Goal: Task Accomplishment & Management: Manage account settings

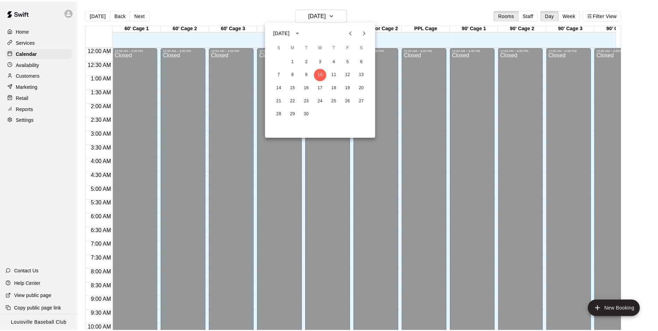
scroll to position [381, 0]
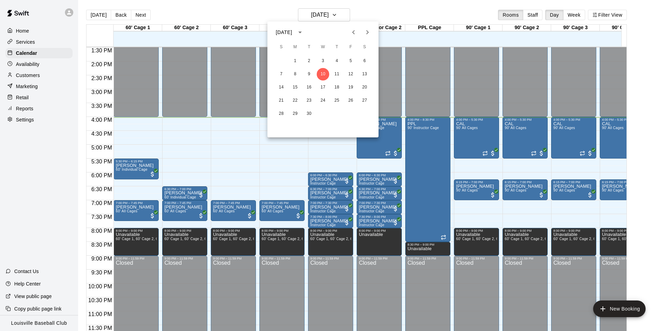
click at [260, 165] on div at bounding box center [332, 165] width 664 height 331
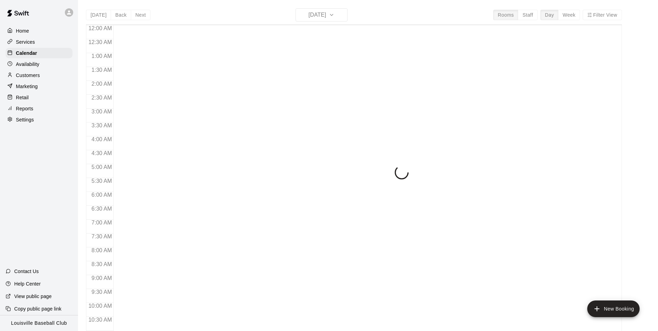
scroll to position [353, 0]
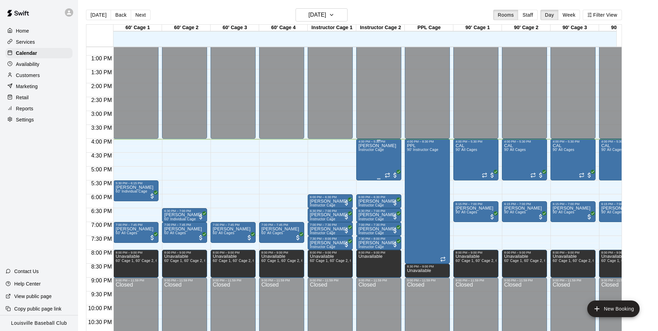
click at [370, 165] on div "[PERSON_NAME] Instructor Cage" at bounding box center [378, 308] width 38 height 331
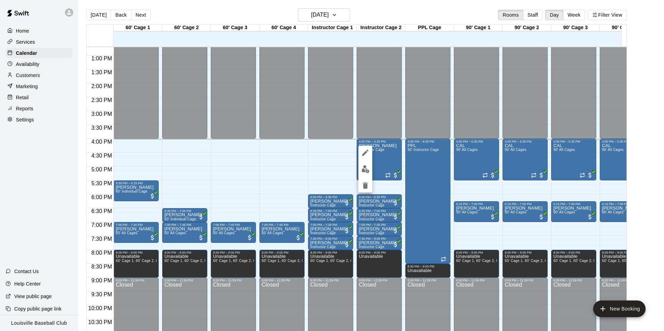
click at [364, 174] on button "edit" at bounding box center [365, 169] width 14 height 14
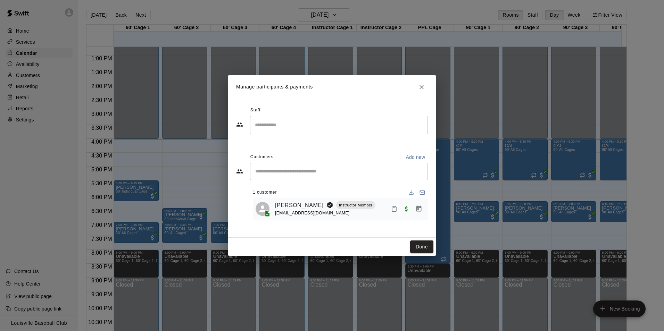
click at [392, 208] on icon "Mark attendance" at bounding box center [394, 209] width 6 height 6
click at [428, 211] on p "[PERSON_NAME] attended" at bounding box center [441, 211] width 61 height 7
click at [420, 250] on button "Done" at bounding box center [421, 247] width 23 height 13
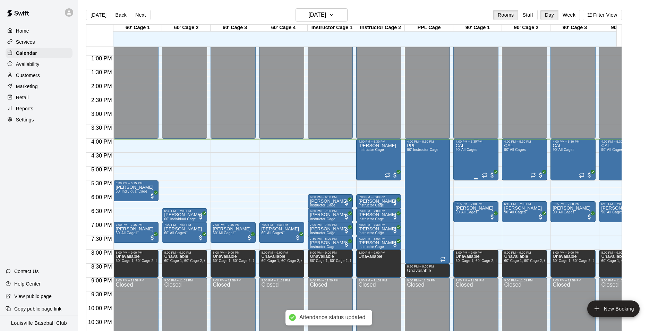
click at [477, 158] on div "CAL 90' All Cages" at bounding box center [476, 308] width 41 height 331
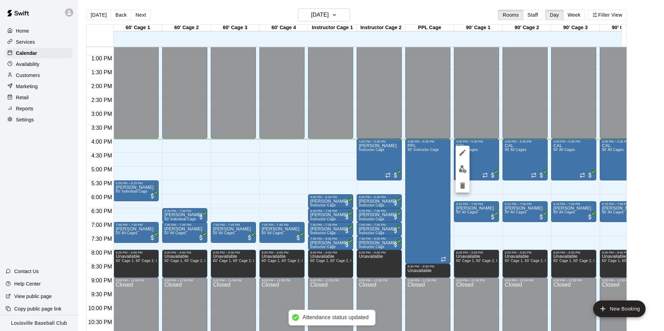
click at [465, 168] on img "edit" at bounding box center [463, 169] width 8 height 8
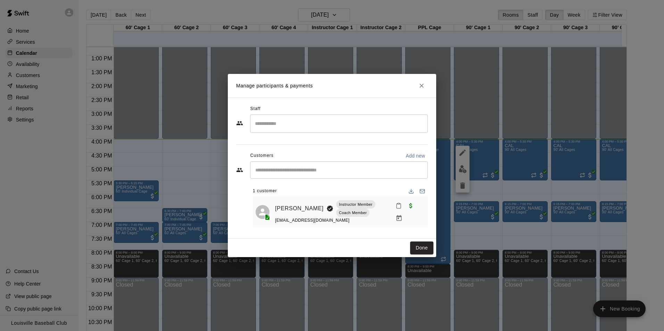
click at [398, 204] on rect "Mark attendance" at bounding box center [398, 203] width 2 height 1
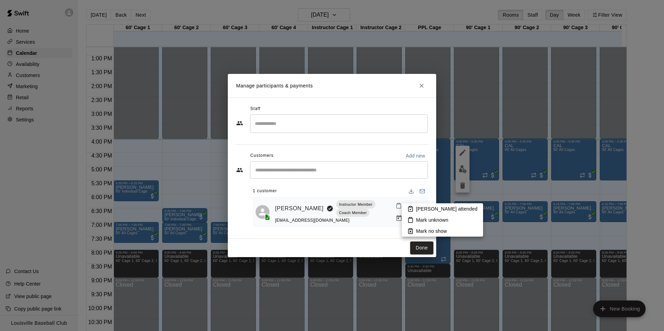
click at [444, 208] on p "[PERSON_NAME] attended" at bounding box center [446, 208] width 61 height 7
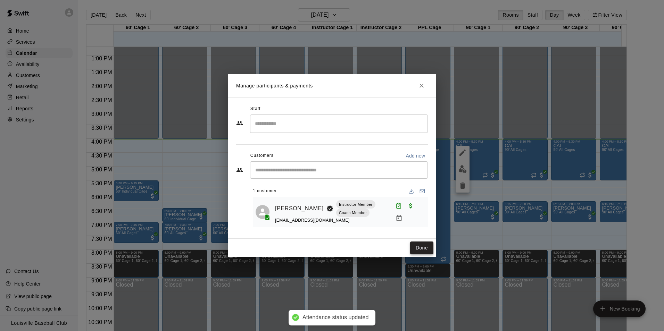
click at [423, 249] on button "Done" at bounding box center [421, 248] width 23 height 13
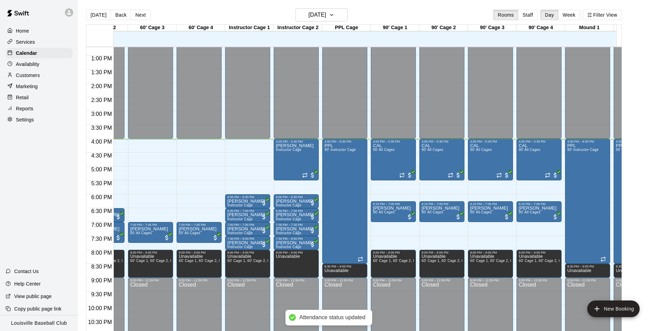
scroll to position [0, 83]
click at [445, 162] on div "CAL 90' All Cages" at bounding box center [441, 308] width 41 height 331
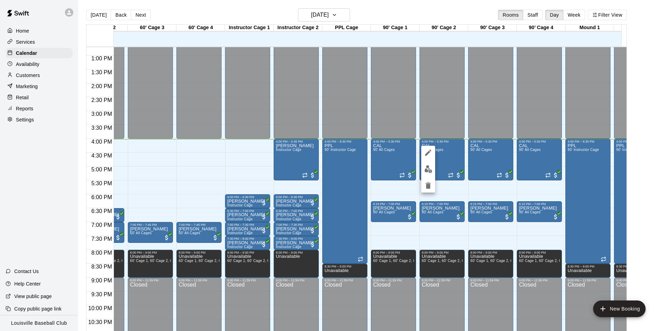
click at [431, 168] on img "edit" at bounding box center [428, 169] width 8 height 8
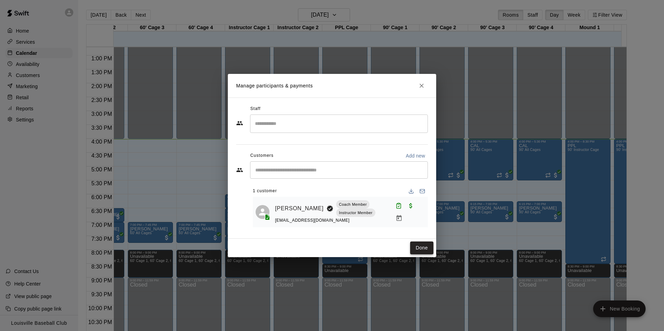
click at [423, 246] on button "Done" at bounding box center [421, 248] width 23 height 13
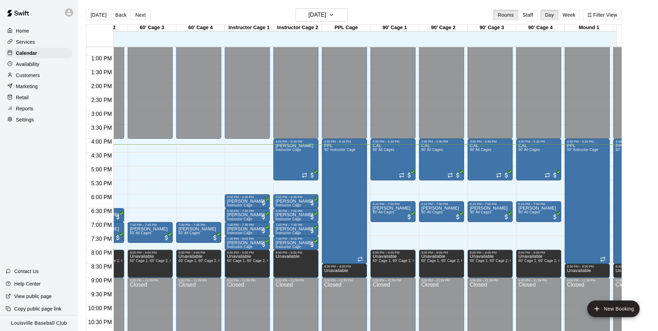
click at [69, 17] on div at bounding box center [71, 13] width 15 height 14
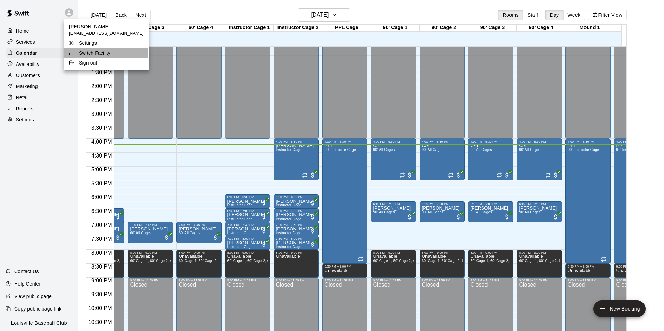
click at [106, 53] on p "Switch Facility" at bounding box center [95, 53] width 32 height 7
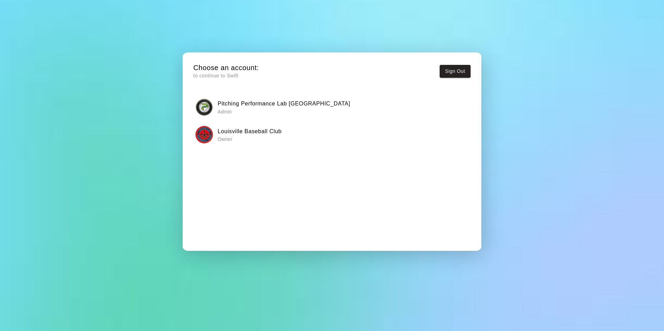
click at [224, 108] on p "Admin" at bounding box center [284, 111] width 133 height 7
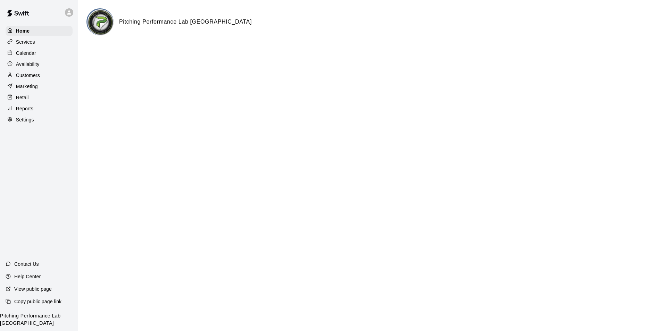
click at [43, 56] on div "Calendar" at bounding box center [39, 53] width 67 height 10
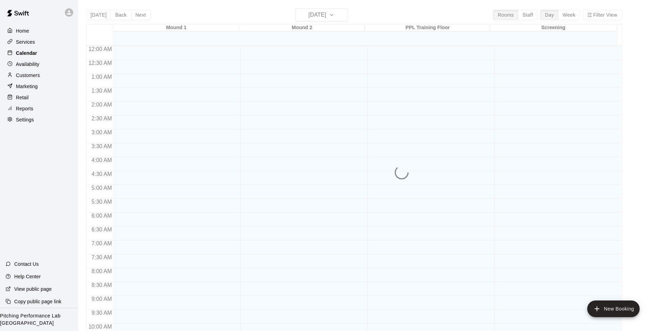
scroll to position [353, 0]
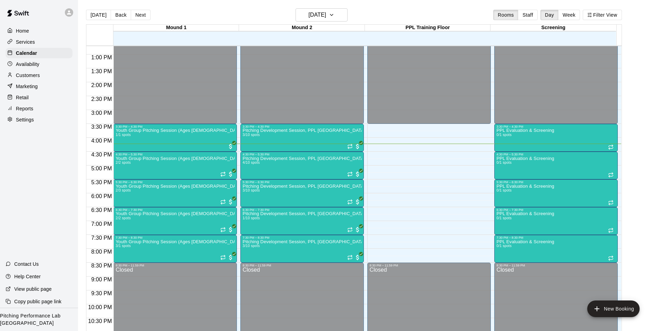
click at [68, 12] on icon at bounding box center [69, 12] width 6 height 6
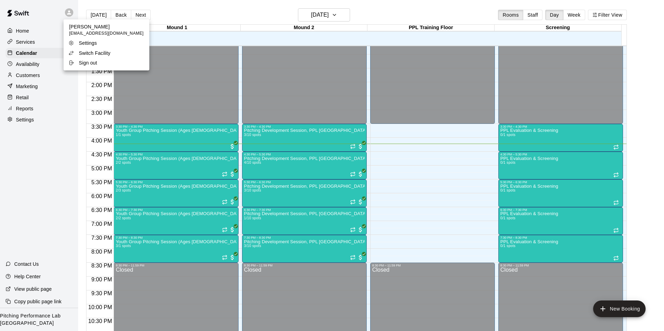
click at [107, 54] on p "Switch Facility" at bounding box center [95, 53] width 32 height 7
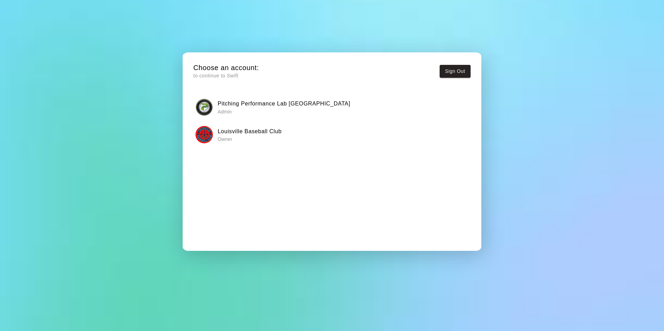
click at [259, 139] on p "Owner" at bounding box center [250, 139] width 64 height 7
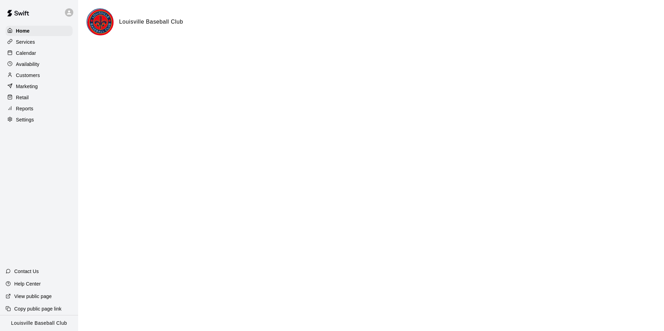
click at [56, 53] on div "Calendar" at bounding box center [39, 53] width 67 height 10
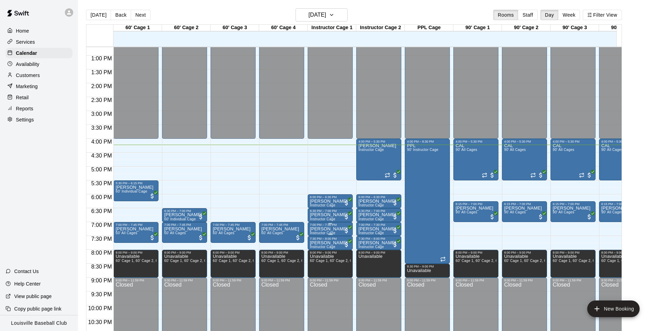
click at [316, 235] on div at bounding box center [330, 234] width 41 height 1
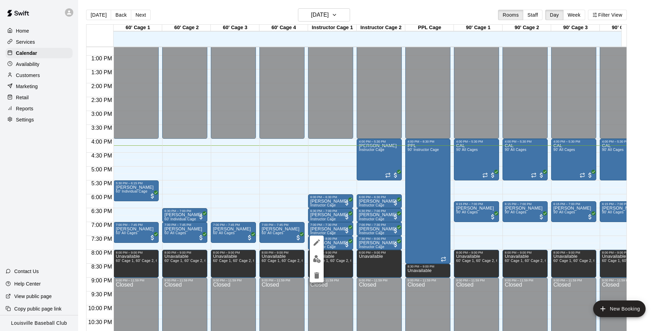
click at [494, 207] on div at bounding box center [332, 165] width 664 height 331
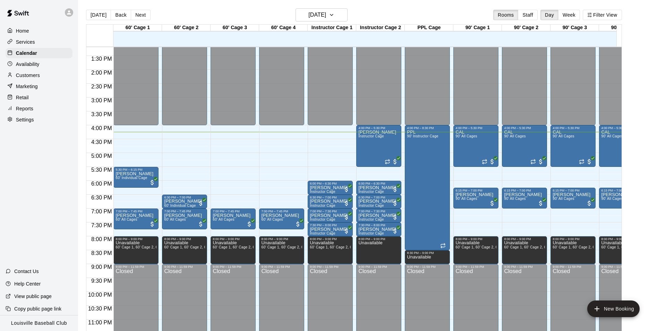
scroll to position [375, 0]
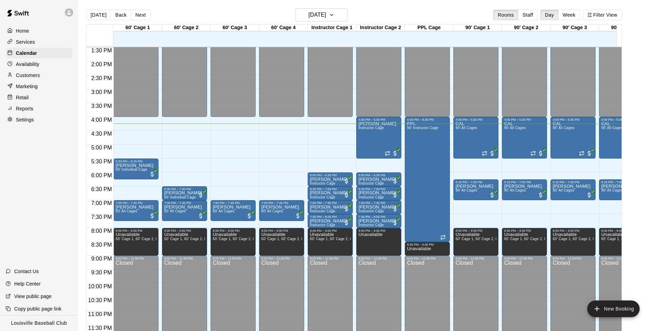
click at [77, 18] on div at bounding box center [71, 13] width 15 height 14
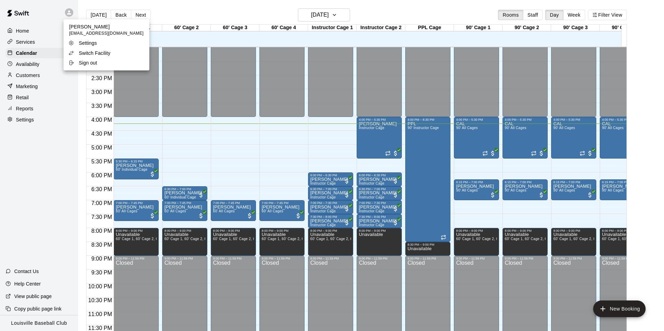
click at [107, 52] on p "Switch Facility" at bounding box center [95, 53] width 32 height 7
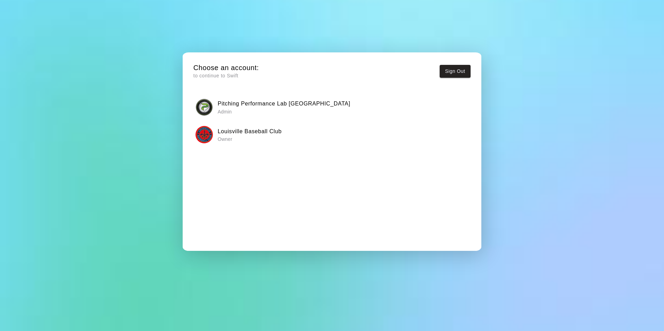
click at [255, 104] on h6 "Pitching Performance Lab [GEOGRAPHIC_DATA]" at bounding box center [284, 103] width 133 height 9
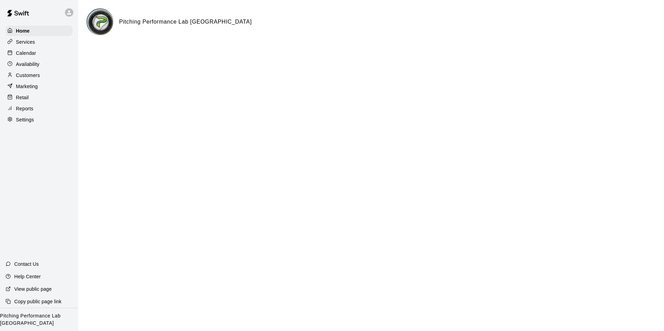
click at [39, 51] on div "Calendar" at bounding box center [39, 53] width 67 height 10
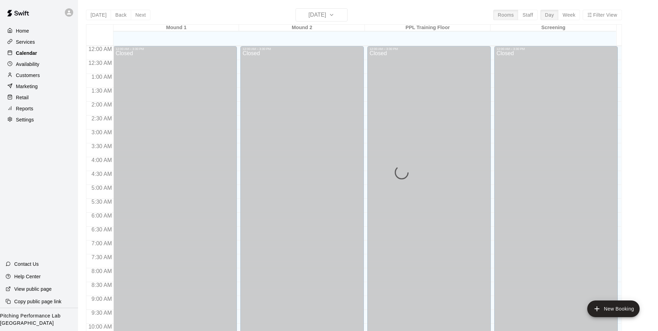
scroll to position [353, 0]
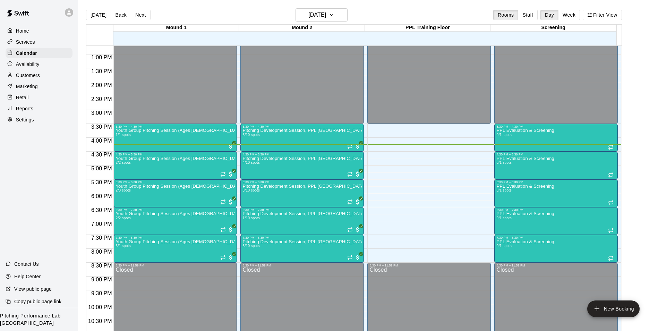
click at [39, 73] on p "Customers" at bounding box center [28, 75] width 24 height 7
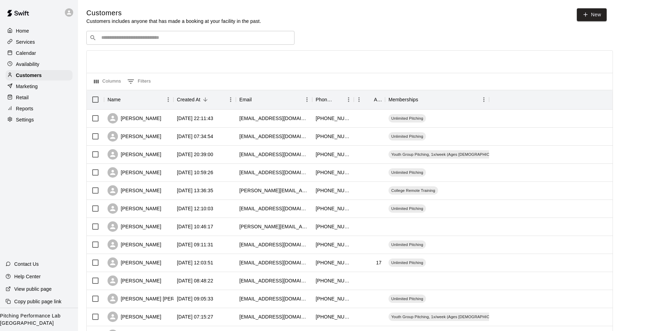
click at [129, 36] on input "Search customers by name or email" at bounding box center [195, 37] width 192 height 7
click at [144, 41] on input "Search customers by name or email" at bounding box center [195, 37] width 192 height 7
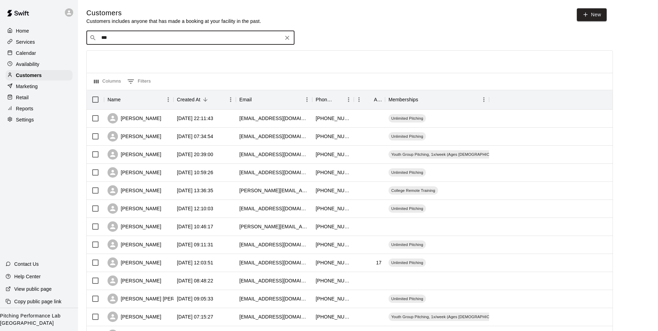
type input "****"
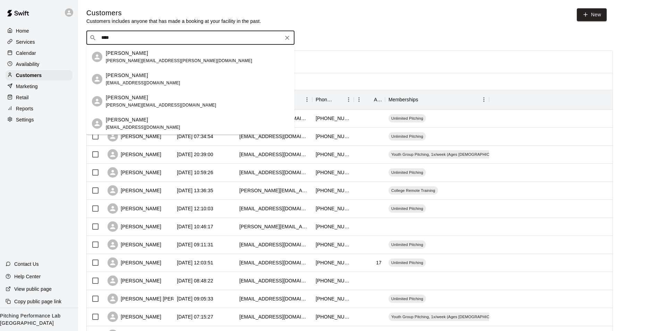
click at [23, 54] on p "Calendar" at bounding box center [26, 53] width 20 height 7
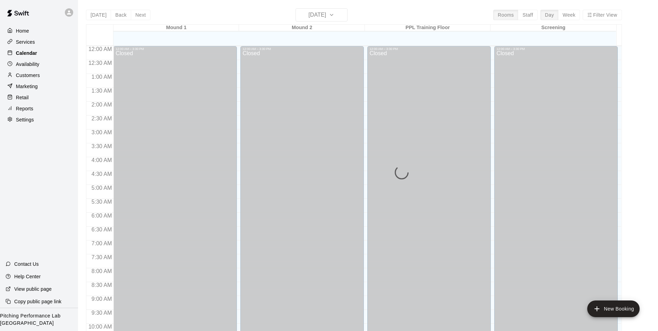
scroll to position [353, 0]
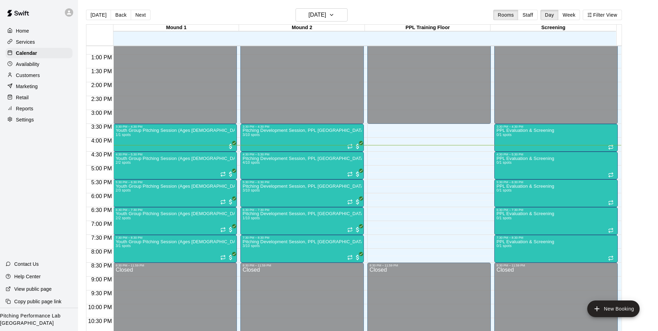
click at [68, 14] on icon at bounding box center [69, 12] width 4 height 4
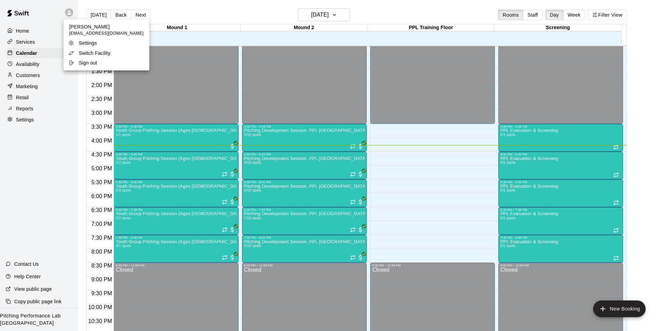
click at [77, 51] on div "Switch Facility" at bounding box center [90, 53] width 45 height 7
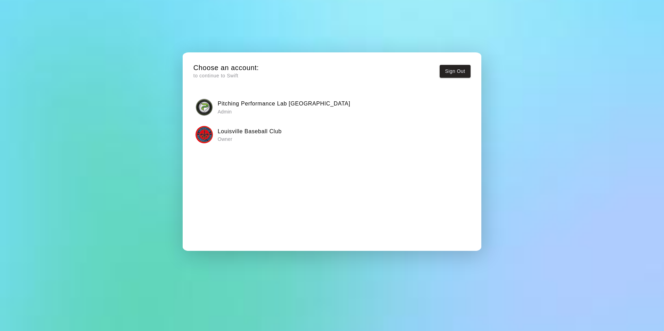
click at [225, 126] on div "Louisville Baseball Club Owner" at bounding box center [331, 134] width 272 height 17
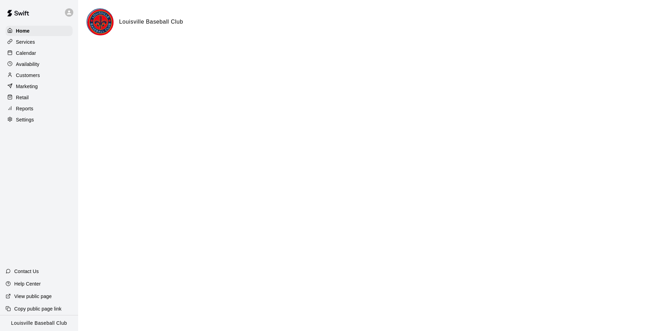
click at [22, 65] on p "Availability" at bounding box center [28, 64] width 24 height 7
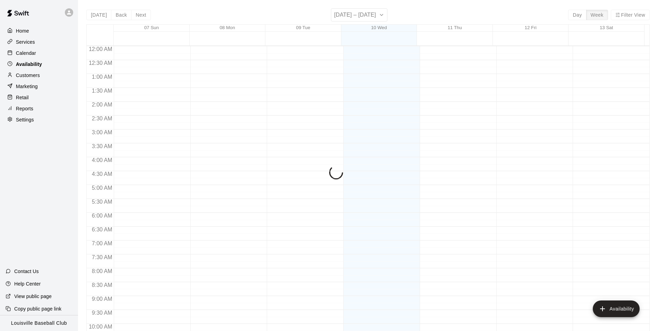
scroll to position [374, 0]
click at [30, 52] on p "Calendar" at bounding box center [26, 53] width 20 height 7
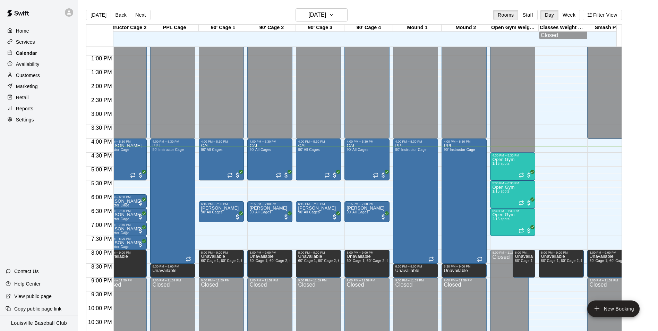
scroll to position [0, 262]
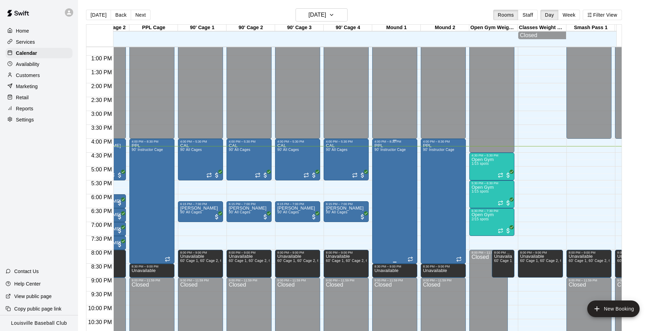
click at [387, 171] on div "PPL 90' Instructor Cage" at bounding box center [391, 308] width 32 height 331
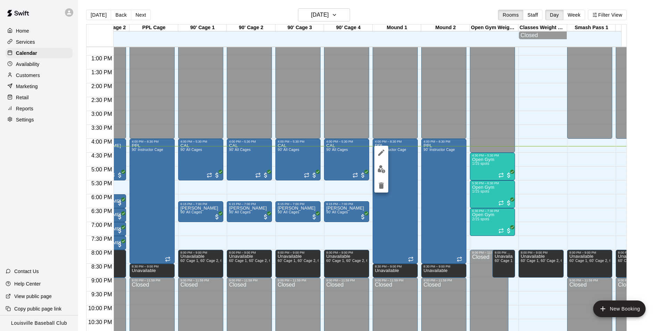
click at [381, 170] on img "edit" at bounding box center [381, 169] width 8 height 8
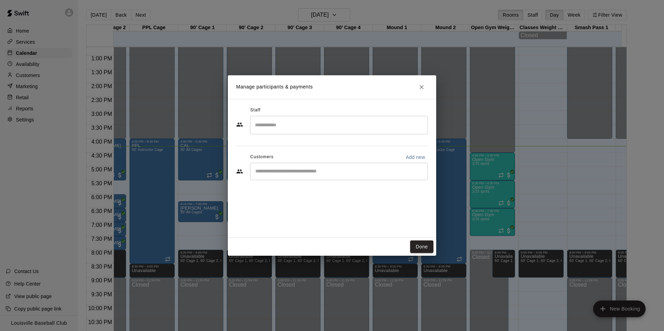
click at [415, 81] on h2 "Manage participants & payments" at bounding box center [332, 87] width 208 height 24
click at [421, 82] on button "Close" at bounding box center [421, 87] width 12 height 12
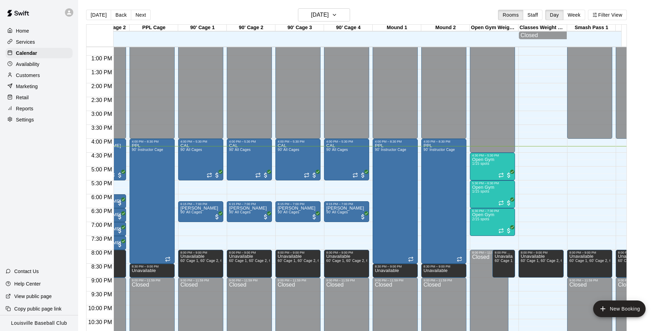
click at [418, 85] on div at bounding box center [397, 86] width 48 height 7
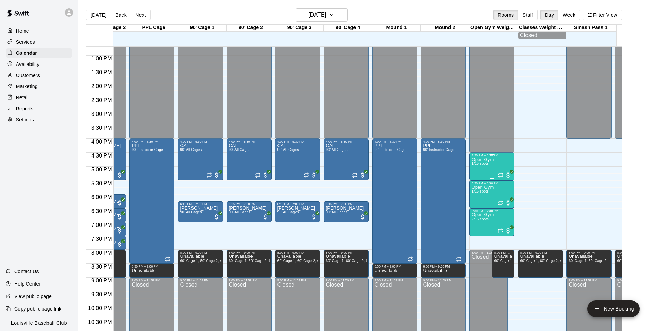
click at [480, 165] on span "1/15 spots" at bounding box center [480, 164] width 17 height 4
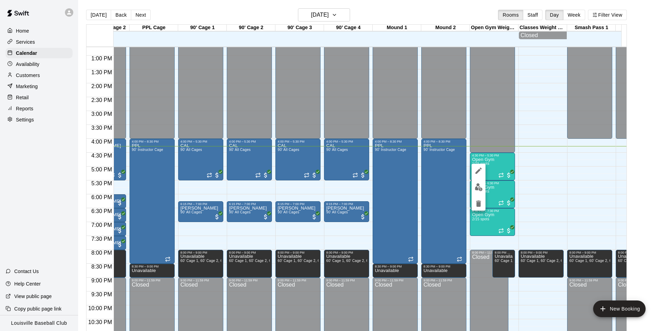
click at [477, 187] on img "edit" at bounding box center [479, 187] width 8 height 8
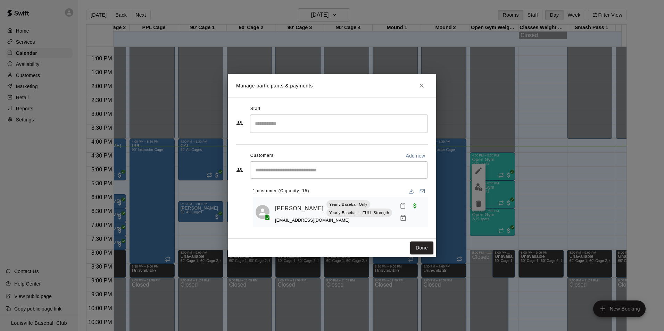
click at [400, 204] on icon "Mark attendance" at bounding box center [403, 206] width 6 height 6
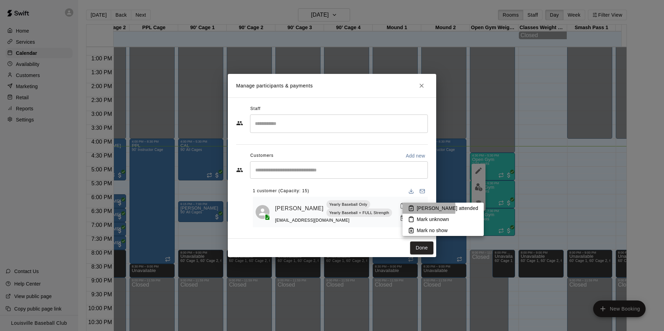
click at [423, 208] on p "[PERSON_NAME] attended" at bounding box center [447, 208] width 61 height 7
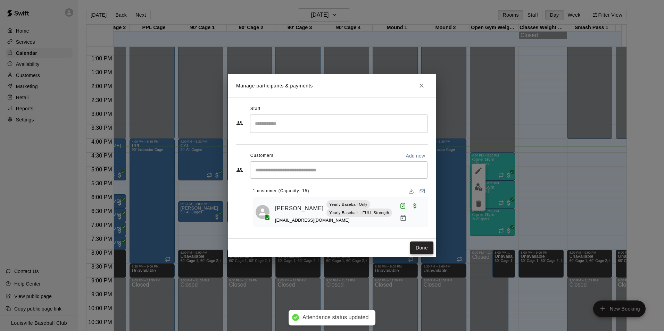
click at [421, 249] on button "Done" at bounding box center [421, 248] width 23 height 13
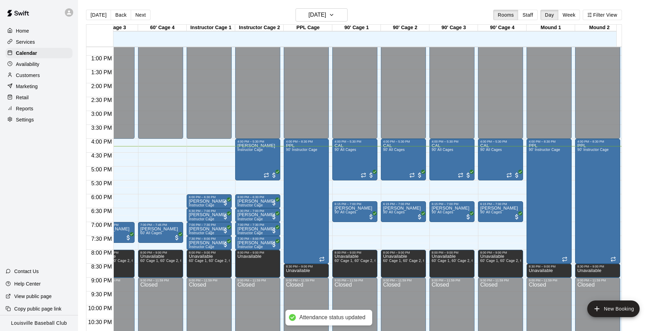
scroll to position [353, 0]
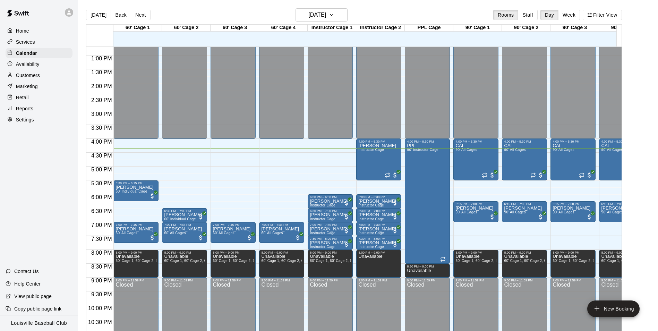
click at [69, 13] on icon at bounding box center [69, 12] width 6 height 6
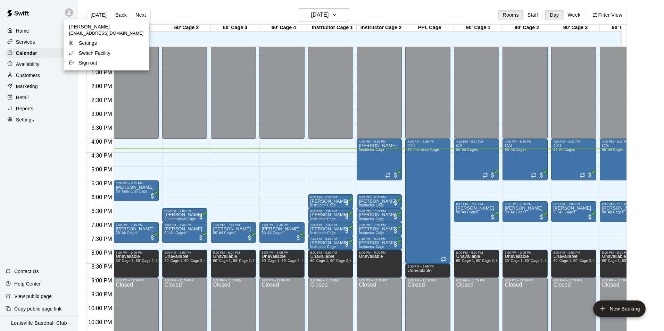
click at [100, 56] on p "Switch Facility" at bounding box center [95, 53] width 32 height 7
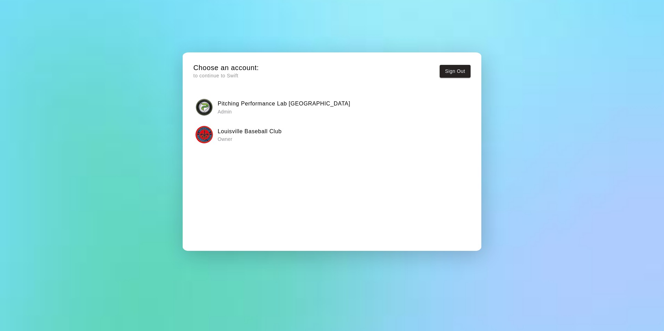
click at [251, 101] on h6 "Pitching Performance Lab [GEOGRAPHIC_DATA]" at bounding box center [284, 103] width 133 height 9
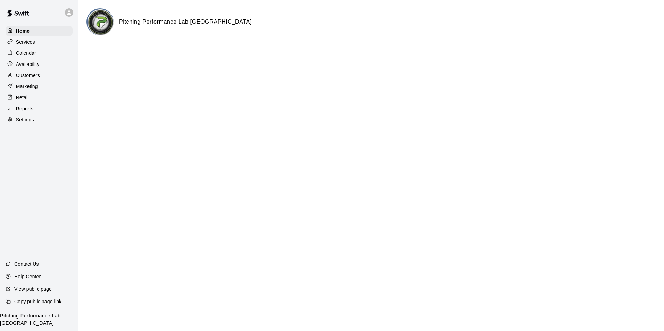
click at [31, 54] on p "Calendar" at bounding box center [26, 53] width 20 height 7
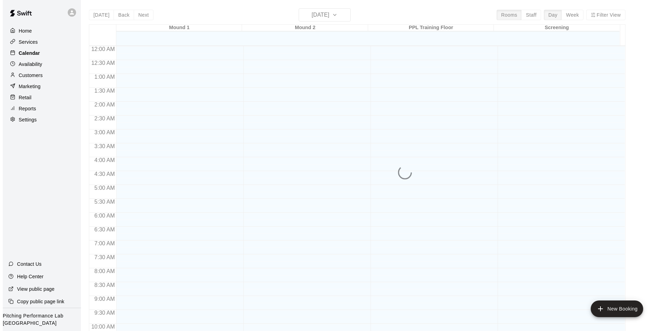
scroll to position [353, 0]
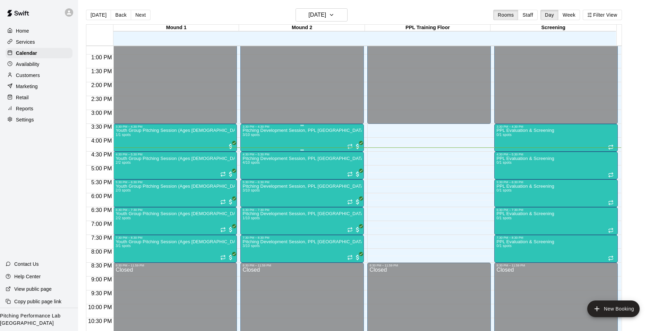
click at [319, 136] on div "Pitching Development Session, PPL [GEOGRAPHIC_DATA] (Ages [DEMOGRAPHIC_DATA]+) …" at bounding box center [302, 293] width 119 height 331
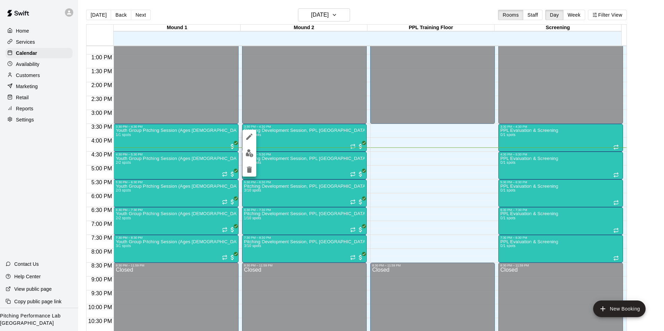
click at [250, 154] on img "edit" at bounding box center [249, 153] width 8 height 8
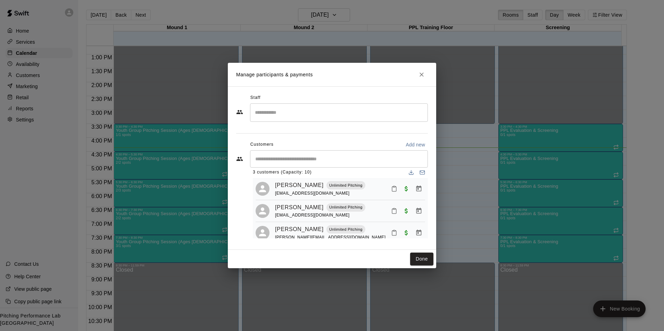
scroll to position [0, 0]
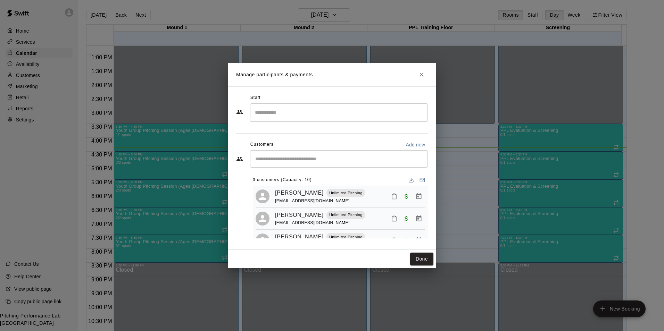
click at [421, 78] on button "Close" at bounding box center [421, 74] width 12 height 12
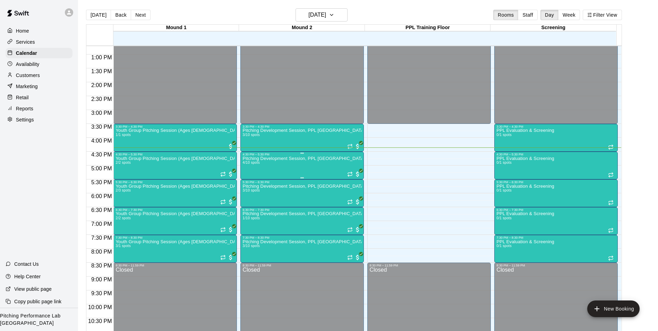
click at [277, 168] on div "Pitching Development Session, PPL [GEOGRAPHIC_DATA] (Ages [DEMOGRAPHIC_DATA]+) …" at bounding box center [302, 321] width 119 height 331
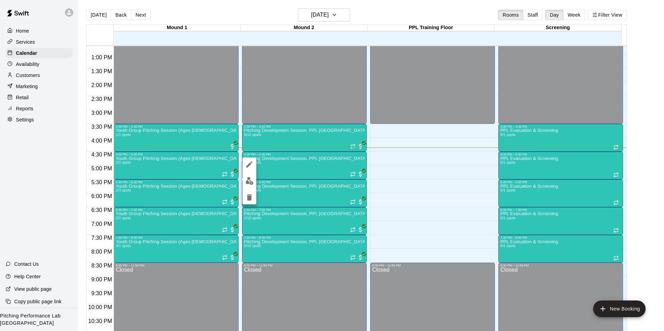
click at [251, 180] on img "edit" at bounding box center [249, 181] width 8 height 8
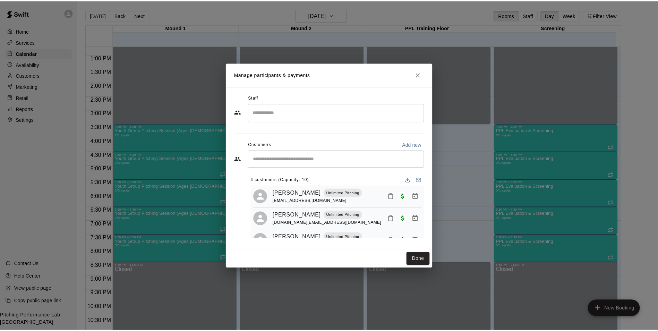
scroll to position [33, 0]
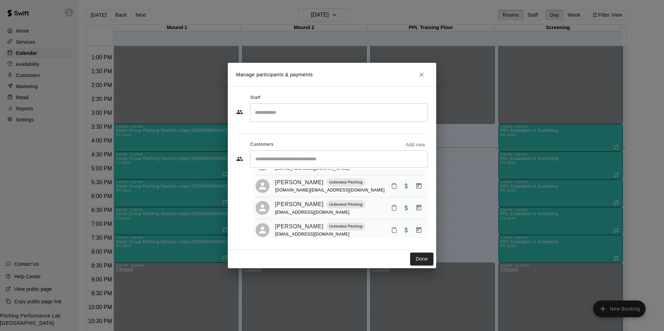
click at [421, 75] on icon "Close" at bounding box center [421, 75] width 4 height 4
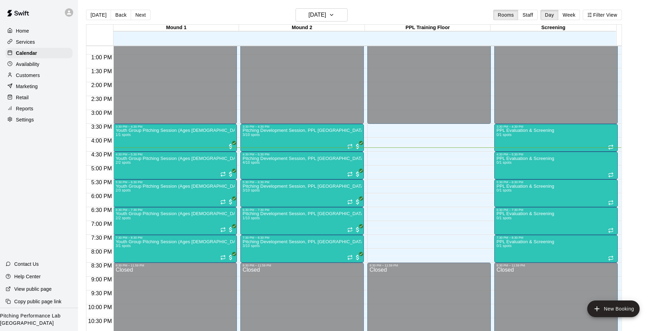
click at [35, 76] on p "Customers" at bounding box center [28, 75] width 24 height 7
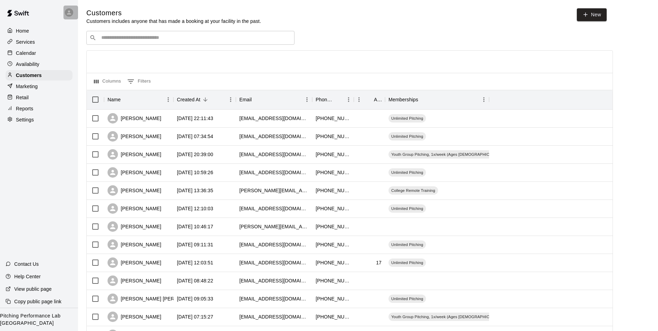
click at [69, 19] on div at bounding box center [71, 13] width 15 height 14
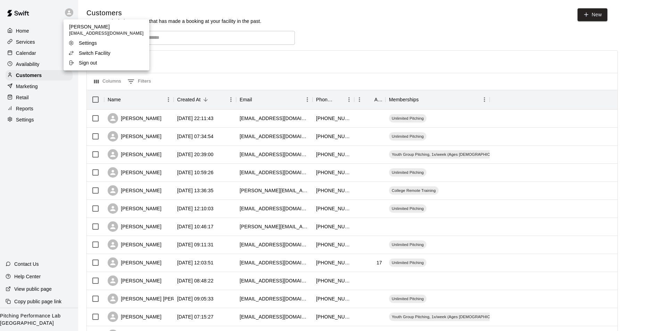
click at [92, 53] on p "Switch Facility" at bounding box center [95, 53] width 32 height 7
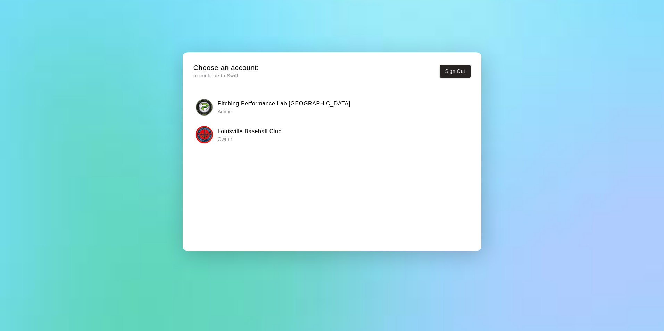
click at [225, 133] on h6 "Louisville Baseball Club" at bounding box center [250, 131] width 64 height 9
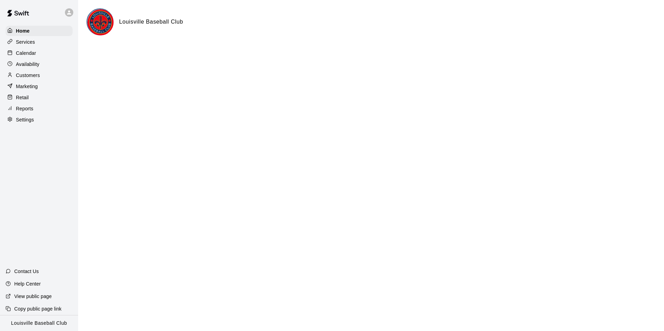
click at [35, 53] on p "Calendar" at bounding box center [26, 53] width 20 height 7
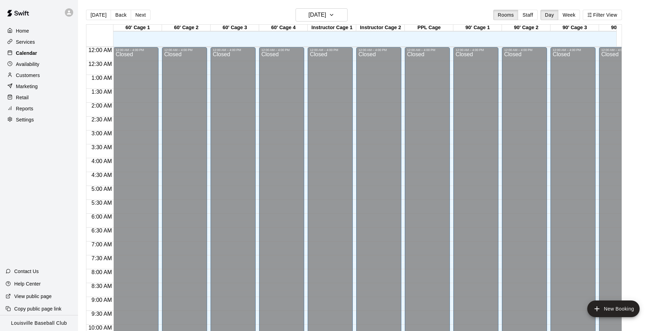
scroll to position [353, 0]
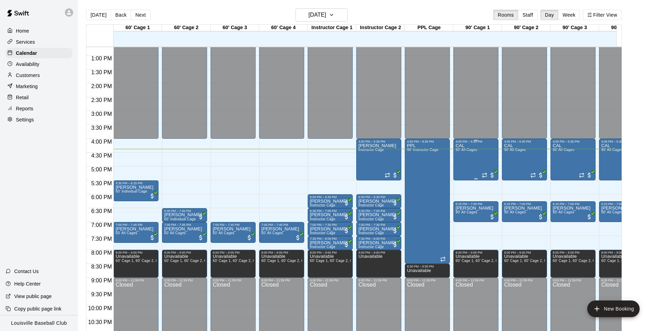
click at [481, 167] on div "CAL 90' All Cages" at bounding box center [476, 308] width 41 height 331
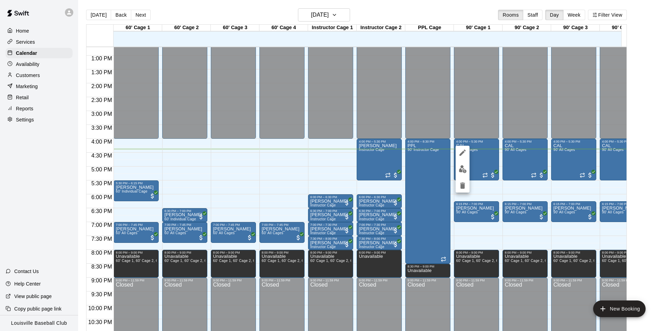
click at [462, 171] on img "edit" at bounding box center [463, 169] width 8 height 8
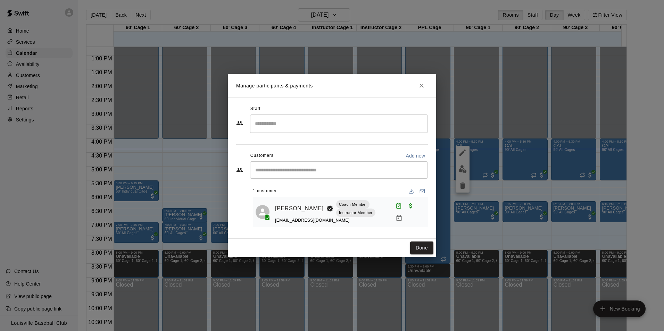
click at [421, 85] on icon "Close" at bounding box center [421, 86] width 4 height 4
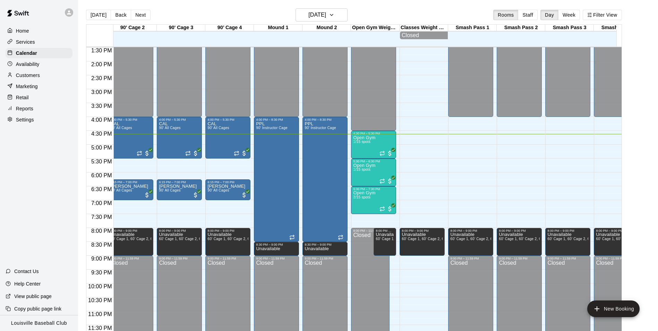
scroll to position [0, 395]
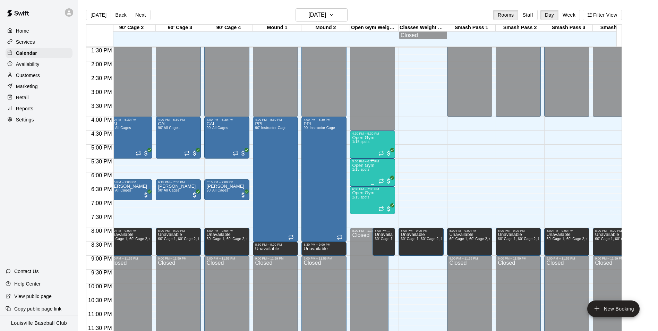
click at [365, 168] on span "1/15 spots" at bounding box center [360, 170] width 17 height 4
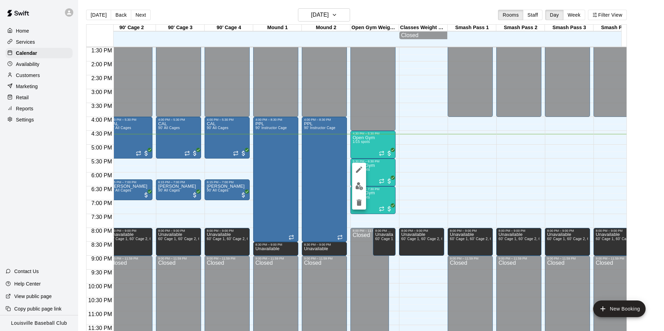
click at [358, 191] on button "edit" at bounding box center [359, 186] width 14 height 14
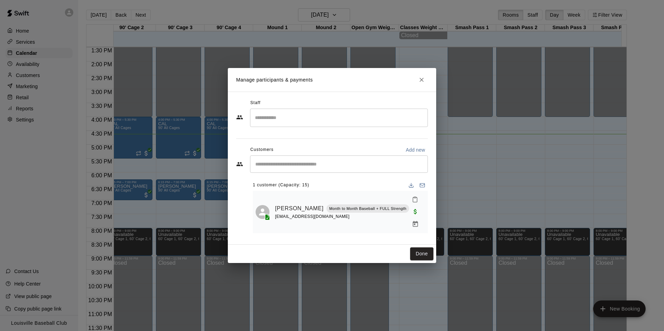
click at [352, 168] on input "Start typing to search customers..." at bounding box center [338, 164] width 171 height 7
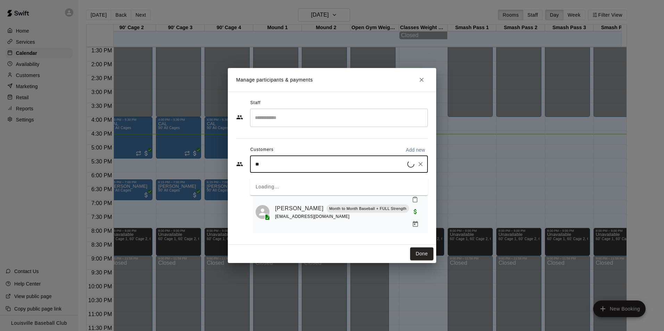
type input "***"
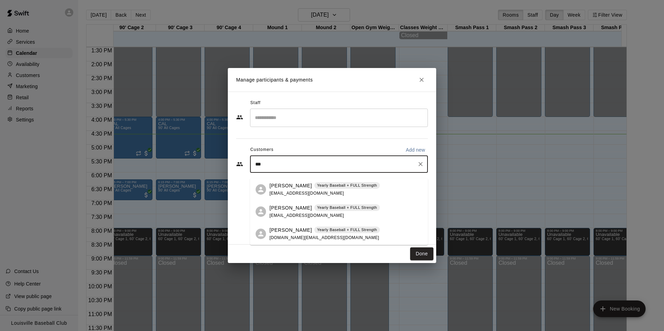
click at [284, 237] on span "[DOMAIN_NAME][EMAIL_ADDRESS][DOMAIN_NAME]" at bounding box center [324, 237] width 110 height 5
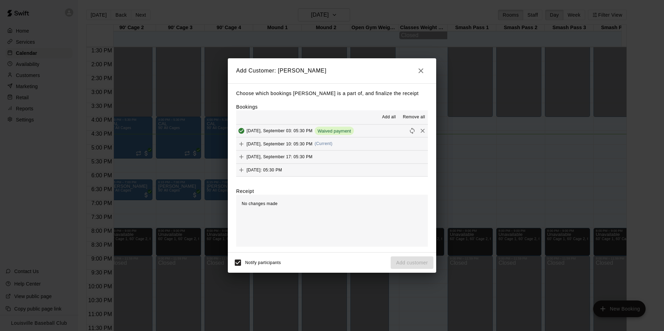
click at [374, 132] on button "[DATE], September 03: 05:30 PM Waived payment" at bounding box center [332, 131] width 192 height 13
click at [305, 143] on span "[DATE], September 10: 05:30 PM" at bounding box center [279, 143] width 66 height 5
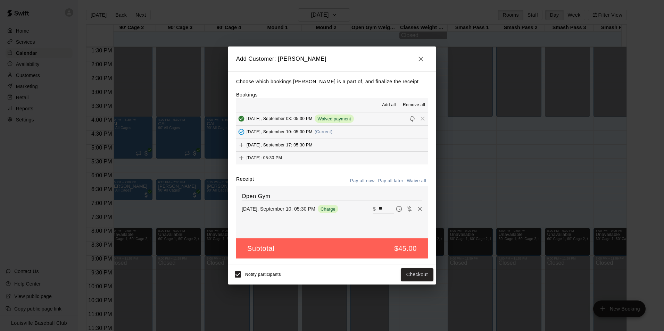
click at [378, 210] on input "**" at bounding box center [385, 208] width 15 height 9
click at [384, 208] on input "**" at bounding box center [385, 208] width 15 height 9
type input "*"
click at [404, 279] on button "Add customer" at bounding box center [412, 274] width 43 height 13
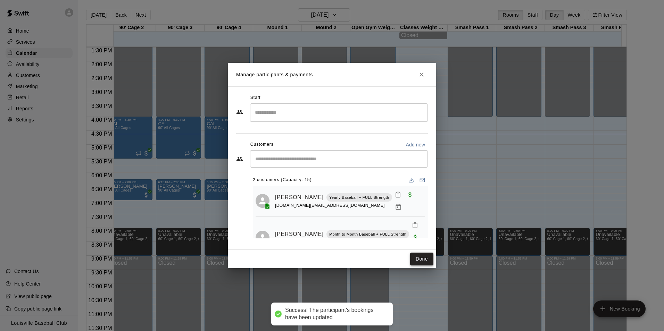
click at [426, 263] on button "Done" at bounding box center [421, 259] width 23 height 13
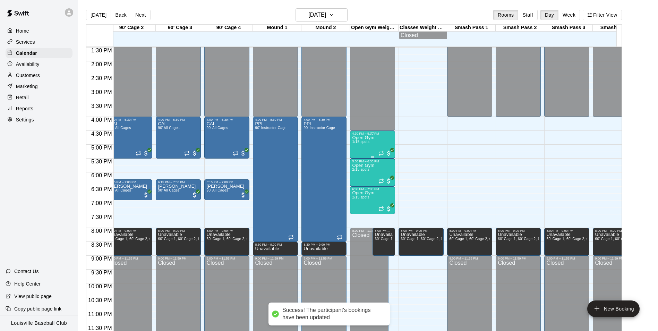
click at [378, 135] on div "Open Gym 1/15 spots" at bounding box center [372, 300] width 41 height 331
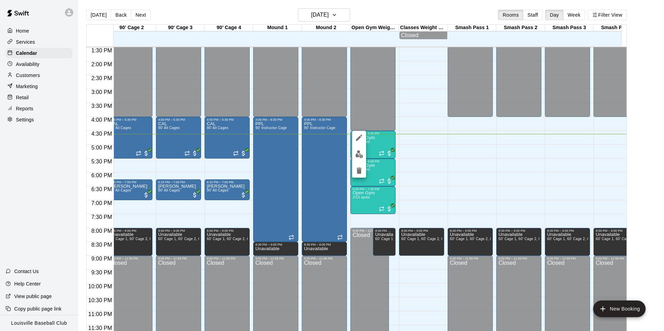
click at [357, 157] on img "edit" at bounding box center [359, 154] width 8 height 8
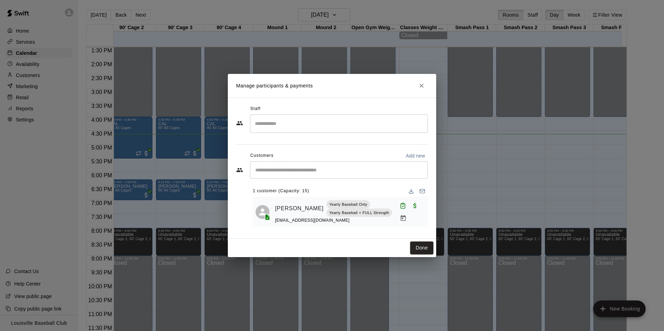
click at [421, 85] on icon "Close" at bounding box center [421, 86] width 4 height 4
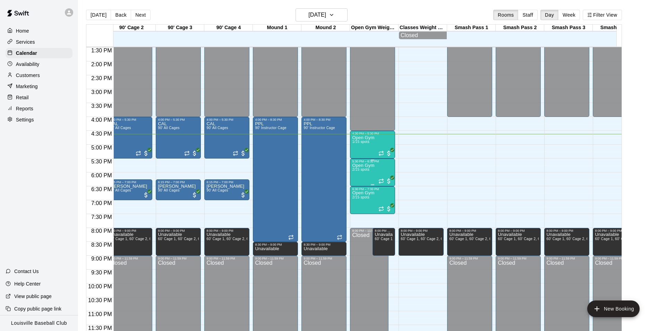
click at [380, 167] on div "Open Gym 2/15 spots" at bounding box center [372, 328] width 41 height 331
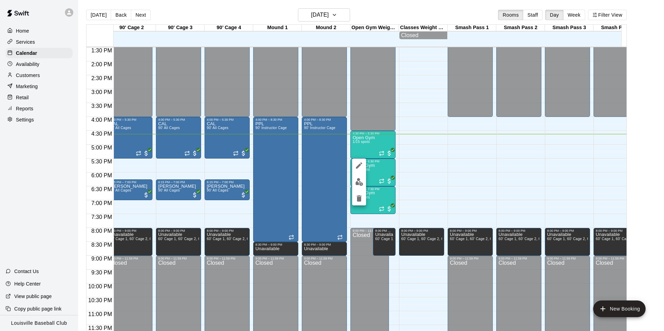
click at [358, 184] on img "edit" at bounding box center [359, 182] width 8 height 8
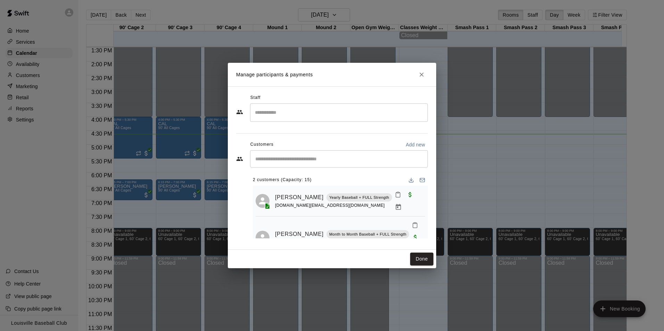
click at [395, 198] on icon "Mark attendance" at bounding box center [398, 195] width 6 height 6
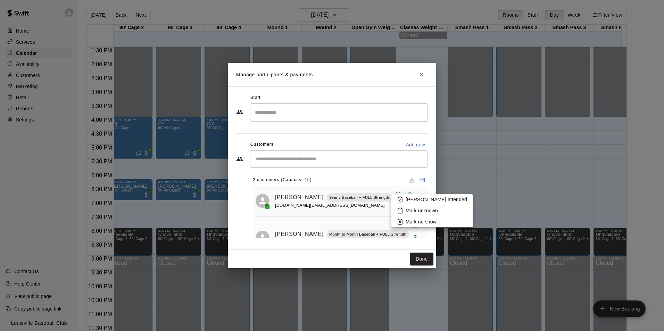
click at [418, 200] on p "[PERSON_NAME] attended" at bounding box center [435, 199] width 61 height 7
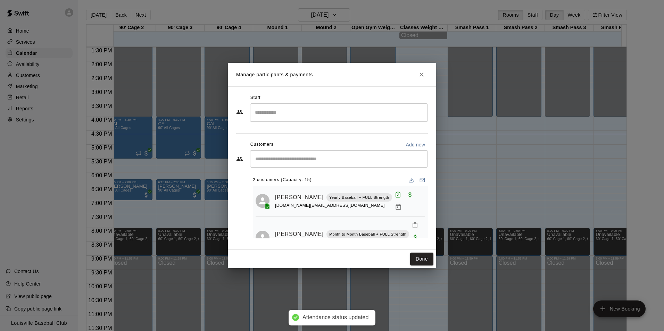
click at [412, 222] on icon "Mark attendance" at bounding box center [415, 225] width 6 height 6
click at [421, 218] on p "[PERSON_NAME] attended" at bounding box center [438, 220] width 61 height 7
click at [418, 261] on button "Done" at bounding box center [421, 259] width 23 height 13
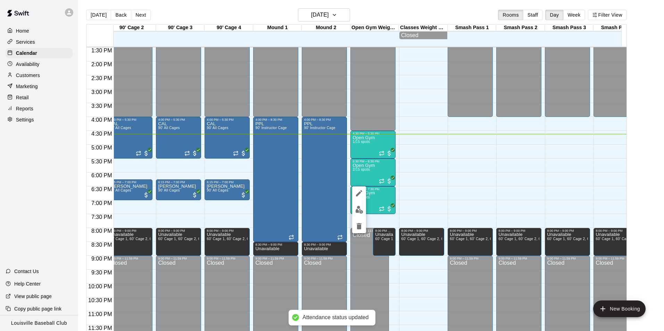
click at [358, 209] on img "edit" at bounding box center [359, 210] width 8 height 8
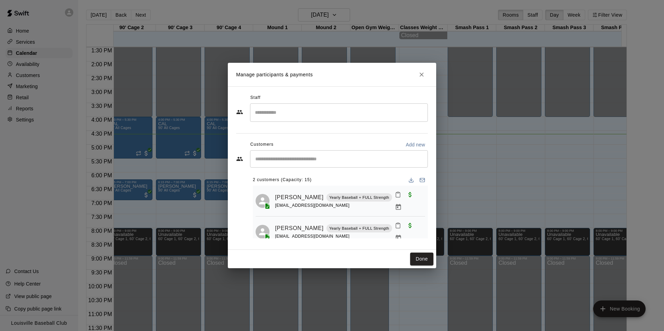
click at [426, 75] on button "Close" at bounding box center [421, 74] width 12 height 12
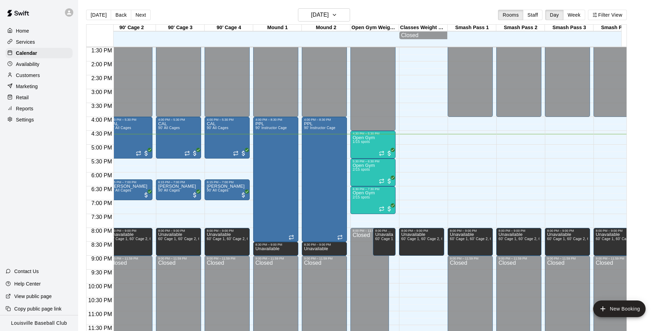
click at [421, 76] on div "8:00 PM – 9:00 PM Unavailable 60' Cage 1, 60' Cage 2, 60' Cage 3, 60' Cage 4, I…" at bounding box center [421, 6] width 45 height 666
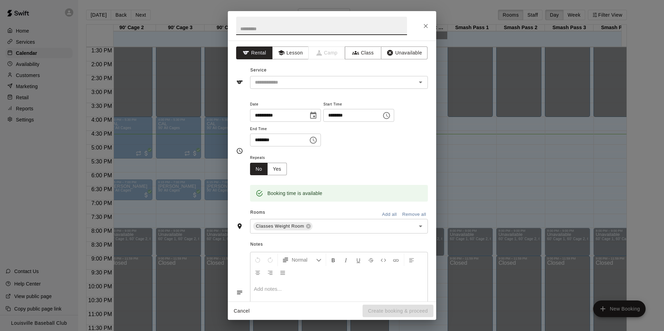
click at [422, 21] on button "Close" at bounding box center [425, 26] width 12 height 12
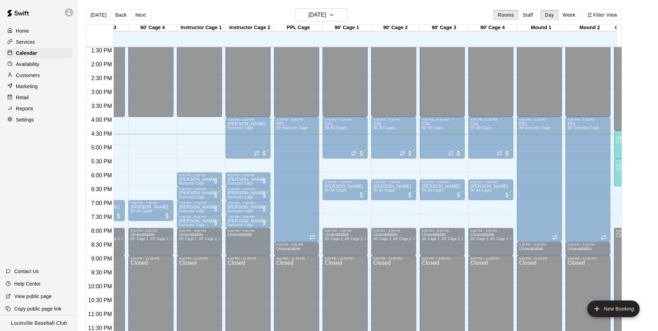
scroll to position [0, 0]
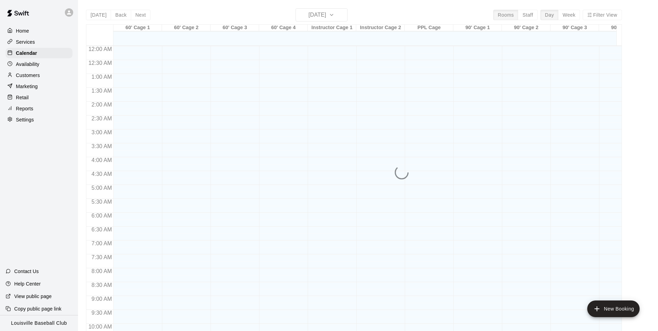
scroll to position [353, 0]
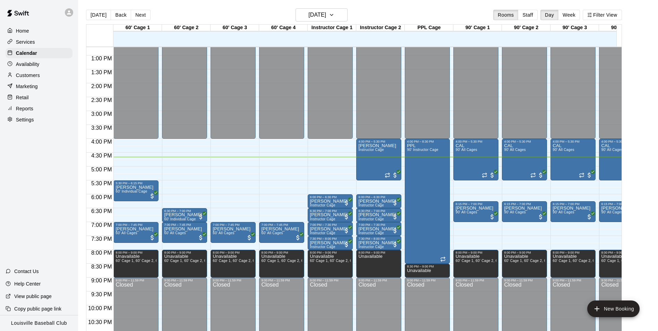
click at [42, 91] on div "Marketing" at bounding box center [39, 86] width 67 height 10
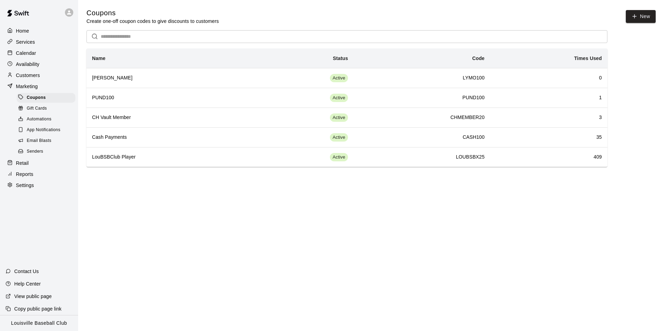
click at [35, 51] on p "Calendar" at bounding box center [26, 53] width 20 height 7
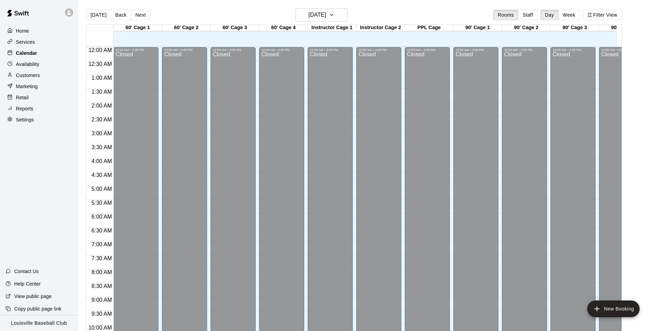
scroll to position [353, 0]
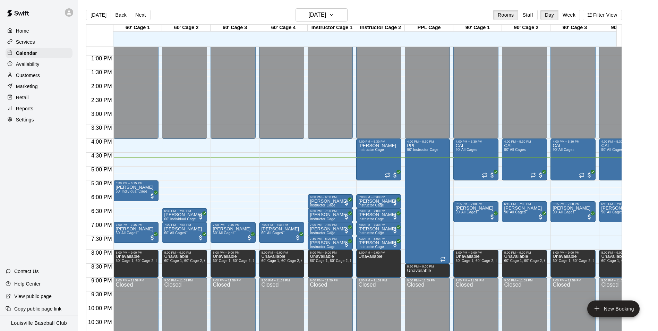
click at [50, 85] on div "Marketing" at bounding box center [39, 86] width 67 height 10
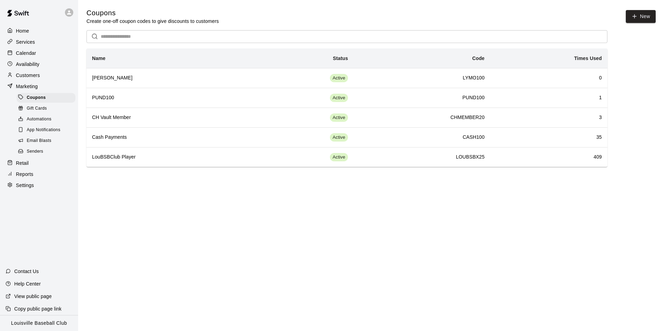
click at [49, 56] on div "Calendar" at bounding box center [39, 53] width 67 height 10
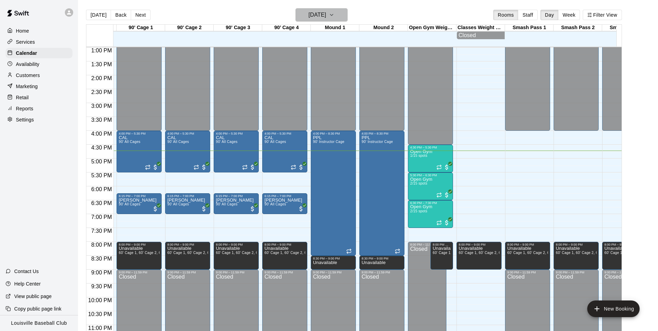
click at [318, 14] on h6 "[DATE]" at bounding box center [318, 15] width 18 height 10
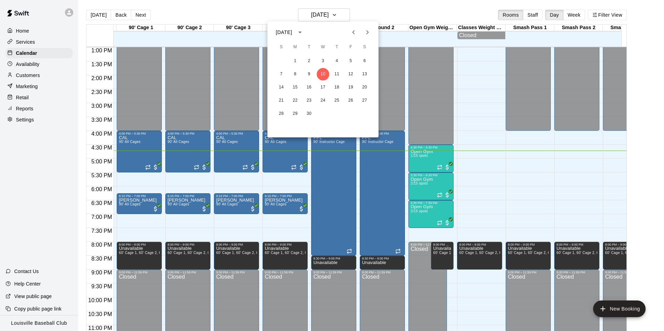
click at [345, 13] on div at bounding box center [332, 165] width 664 height 331
